Goal: Transaction & Acquisition: Obtain resource

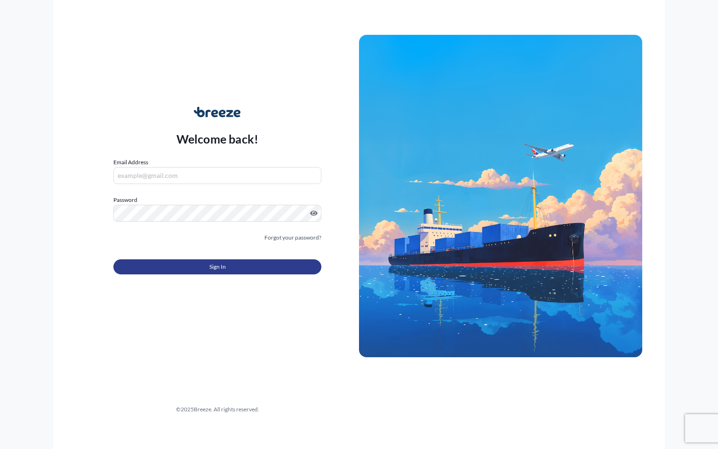
type input "[EMAIL_ADDRESS][DOMAIN_NAME]"
click at [189, 272] on button "Sign In" at bounding box center [217, 266] width 208 height 15
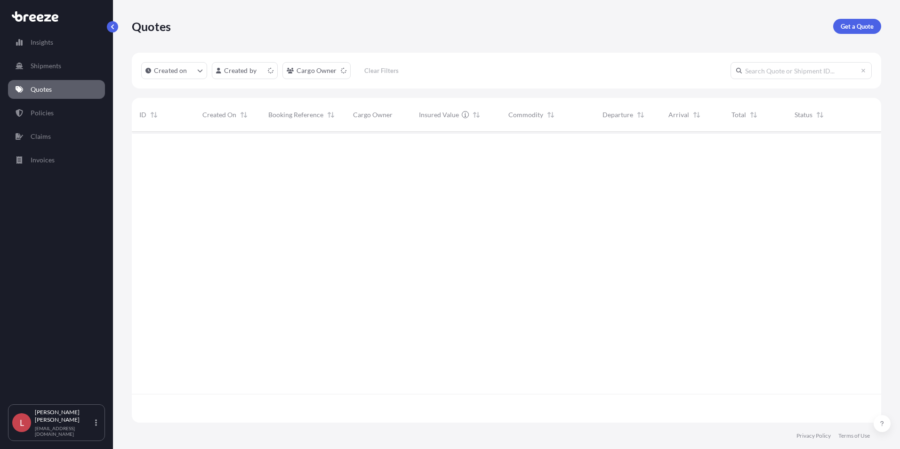
scroll to position [289, 742]
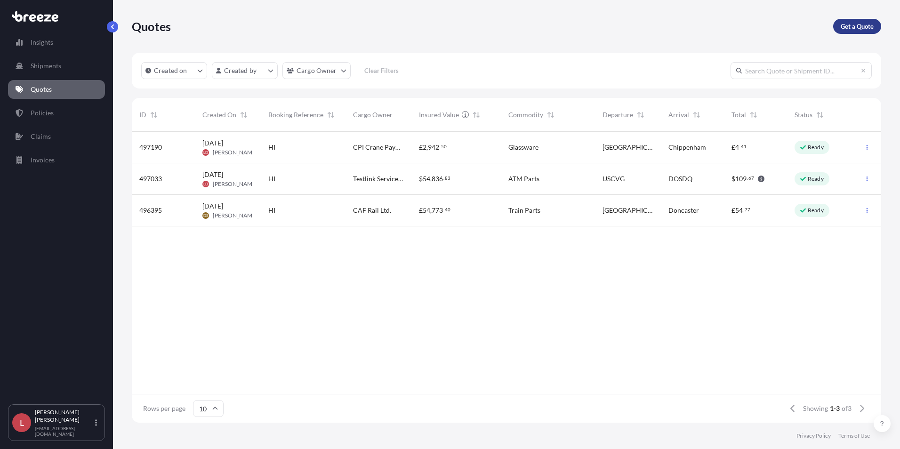
click at [718, 26] on p "Get a Quote" at bounding box center [856, 26] width 33 height 9
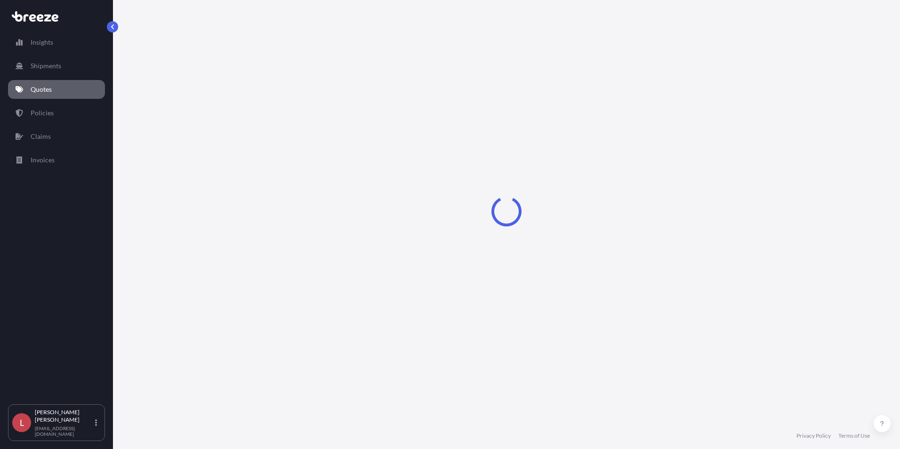
select select "Sea"
select select "1"
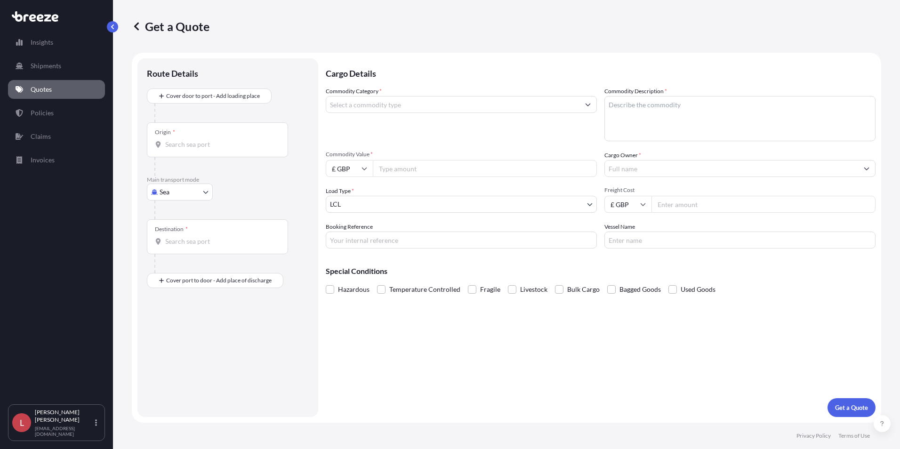
click at [177, 191] on body "Insights Shipments Quotes Policies Claims Invoices L [PERSON_NAME] [PERSON_NAME…" at bounding box center [450, 224] width 900 height 449
click at [172, 250] on span "Road" at bounding box center [172, 250] width 15 height 9
select select "Road"
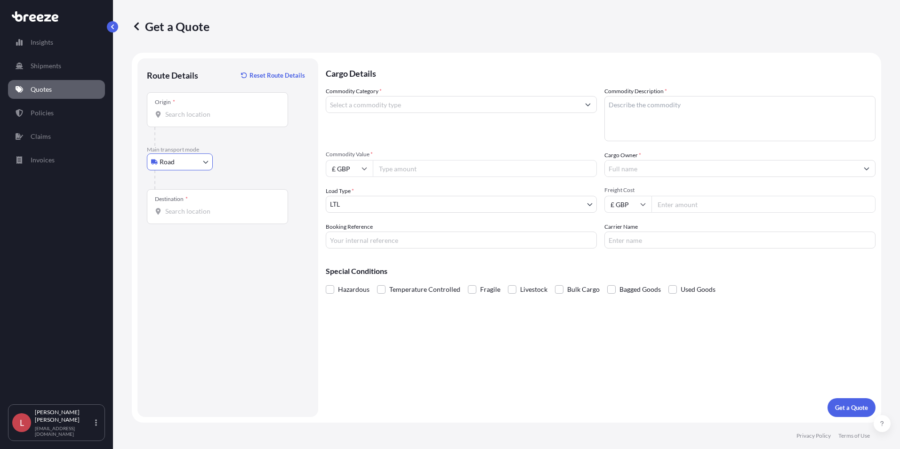
click at [181, 119] on div "Origin *" at bounding box center [217, 109] width 141 height 35
click at [181, 119] on input "Origin *" at bounding box center [220, 114] width 111 height 9
type input "Best, [GEOGRAPHIC_DATA]"
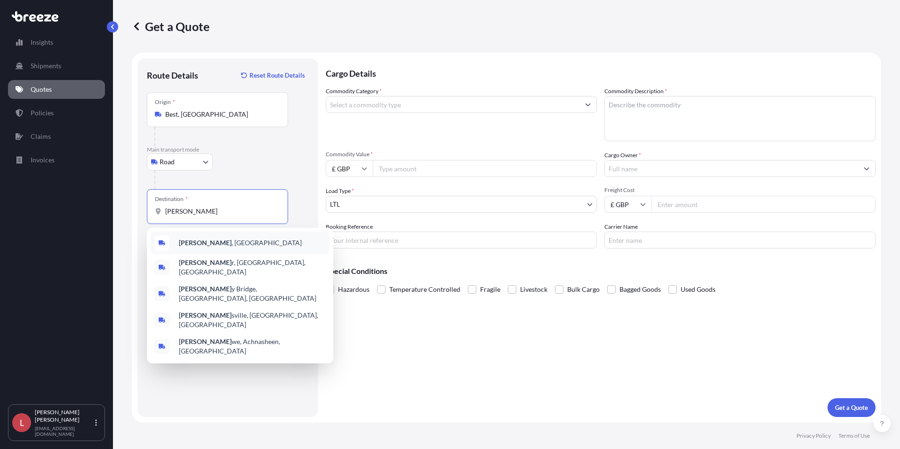
click at [196, 241] on span "[GEOGRAPHIC_DATA] , [GEOGRAPHIC_DATA]" at bounding box center [240, 242] width 123 height 9
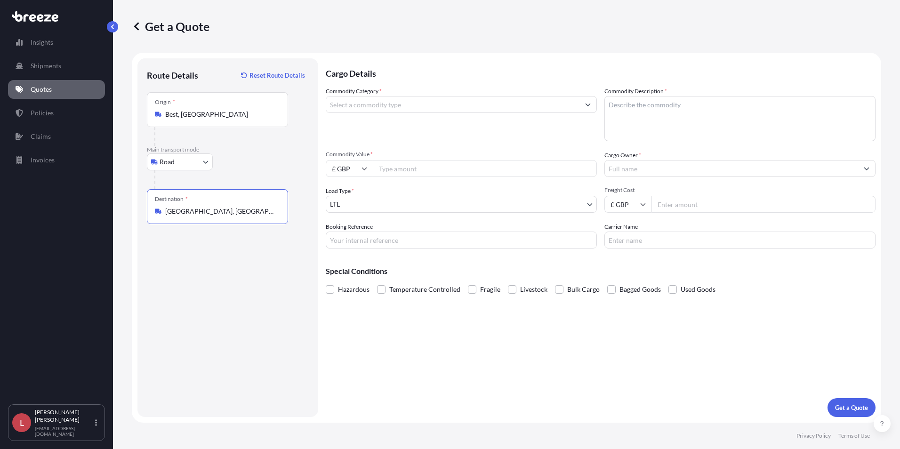
type input "[GEOGRAPHIC_DATA], [GEOGRAPHIC_DATA]"
click at [402, 104] on input "Commodity Category *" at bounding box center [452, 104] width 253 height 17
type input "Electrical Machinery and Equipment"
type textarea "ATM Machines"
click at [388, 169] on input "Commodity Value *" at bounding box center [485, 168] width 224 height 17
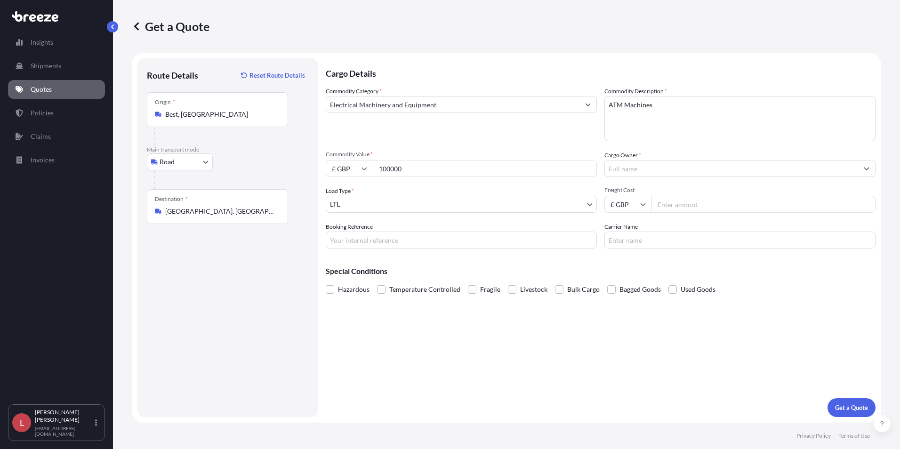
type input "100000"
drag, startPoint x: 361, startPoint y: 168, endPoint x: 367, endPoint y: 169, distance: 6.1
click at [361, 168] on input "£ GBP" at bounding box center [349, 168] width 47 height 17
click at [346, 194] on div "€ EUR" at bounding box center [349, 194] width 40 height 18
type input "€ EUR"
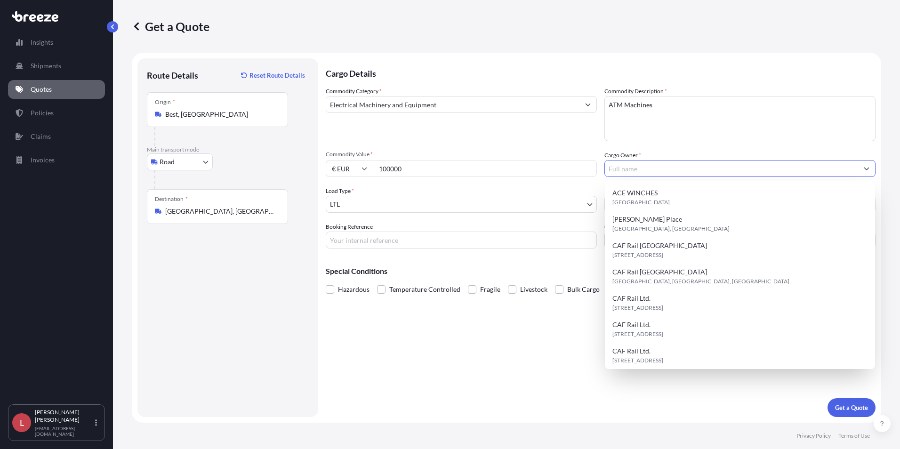
click at [623, 168] on input "Cargo Owner *" at bounding box center [731, 168] width 253 height 17
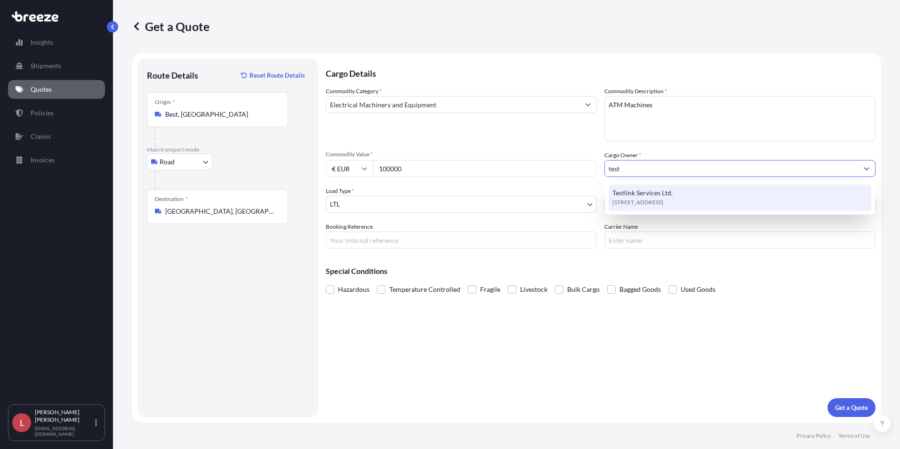
click at [631, 192] on span "Testlink Services Ltd." at bounding box center [642, 192] width 60 height 9
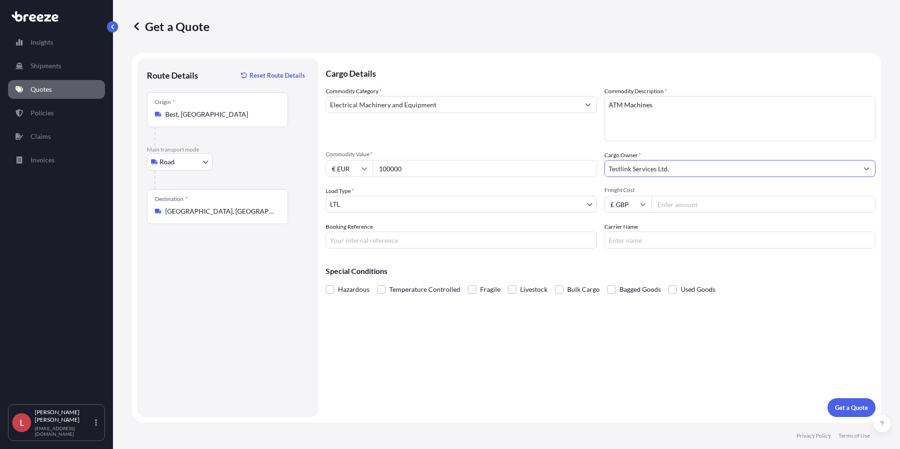
type input "Testlink Services Ltd."
click at [405, 205] on body "15 options available. 9 options available. 2 options available. 0 options avail…" at bounding box center [450, 224] width 900 height 449
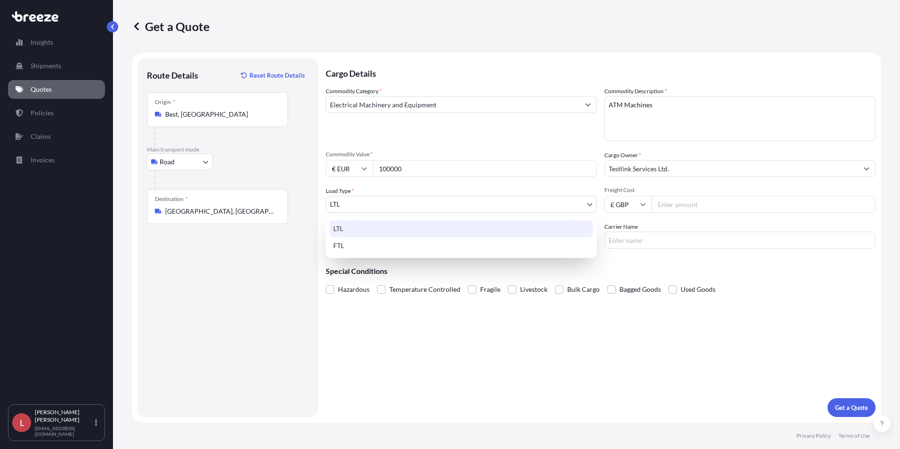
click at [371, 241] on div "FTL" at bounding box center [461, 245] width 264 height 17
select select "2"
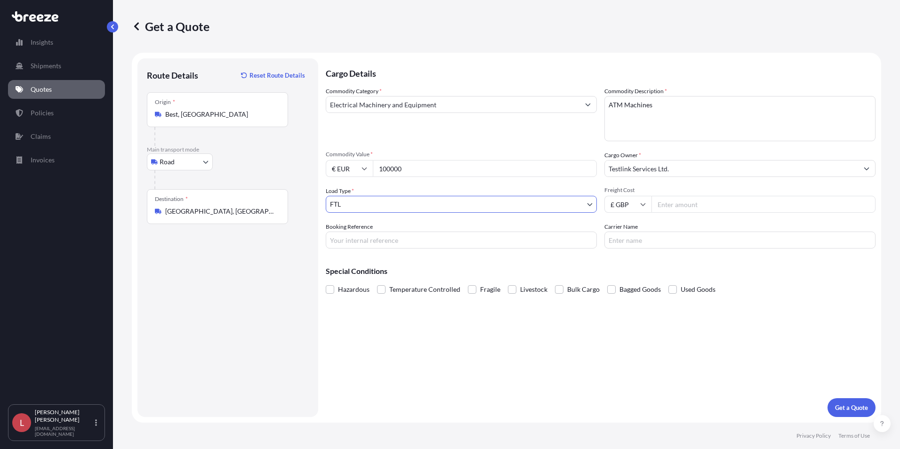
click at [666, 203] on input "Freight Cost" at bounding box center [763, 204] width 224 height 17
type input "2070"
type input "HI"
type input "Mercury"
click at [718, 408] on p "Get a Quote" at bounding box center [851, 407] width 33 height 9
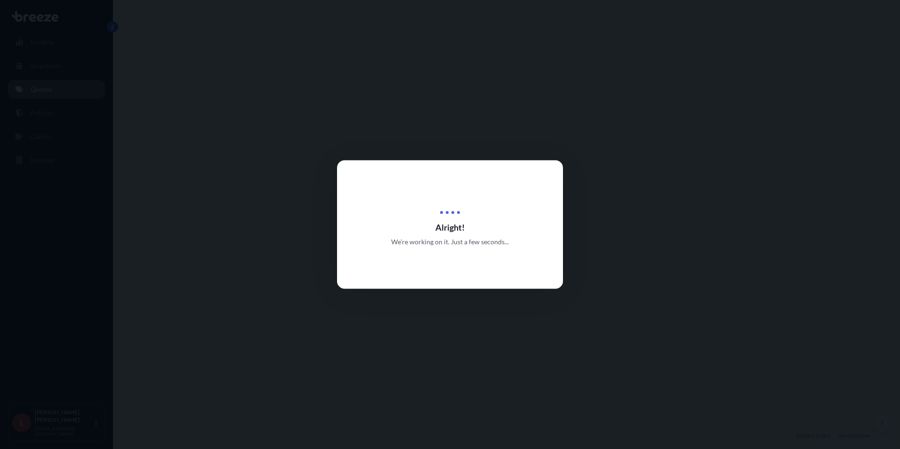
select select "Road"
select select "2"
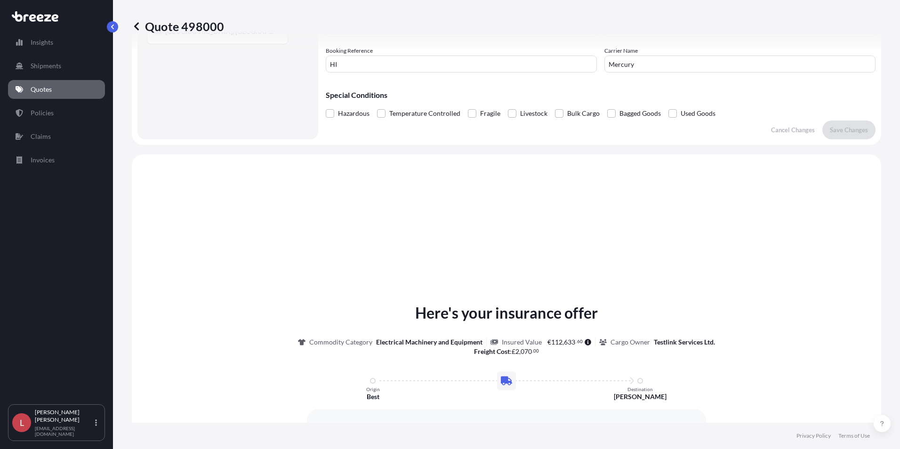
scroll to position [283, 0]
